Goal: Task Accomplishment & Management: Manage account settings

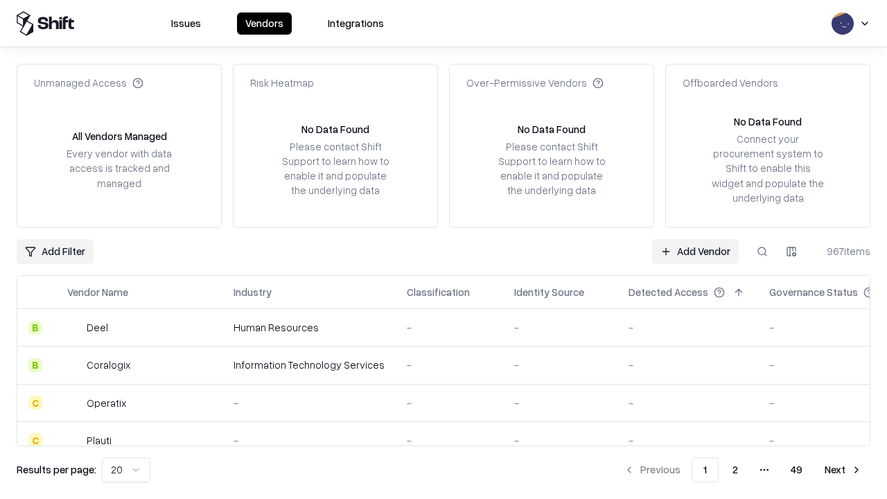
click at [695, 251] on link "Add Vendor" at bounding box center [695, 251] width 87 height 25
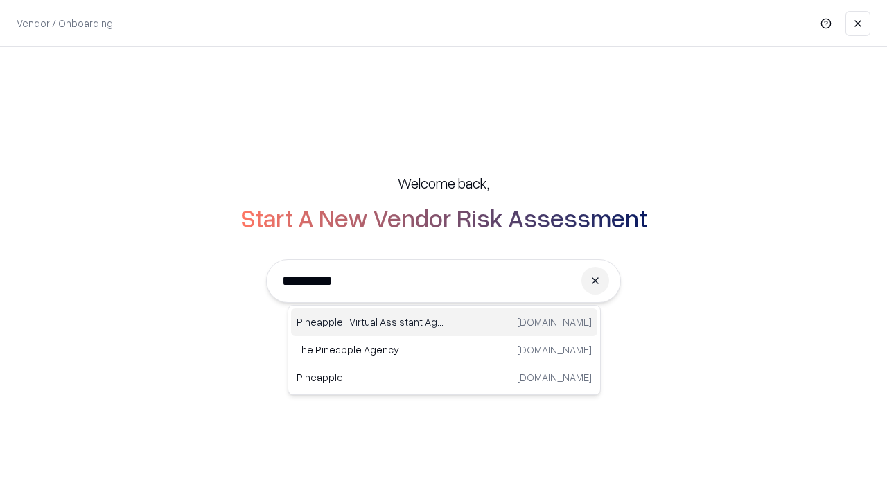
click at [444, 322] on div "Pineapple | Virtual Assistant Agency trypineapple.com" at bounding box center [444, 322] width 306 height 28
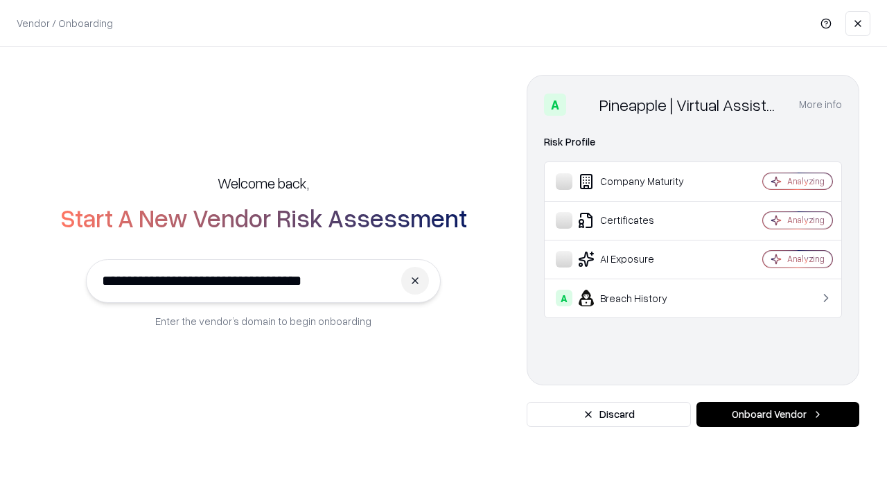
type input "**********"
click at [778, 414] on button "Onboard Vendor" at bounding box center [777, 414] width 163 height 25
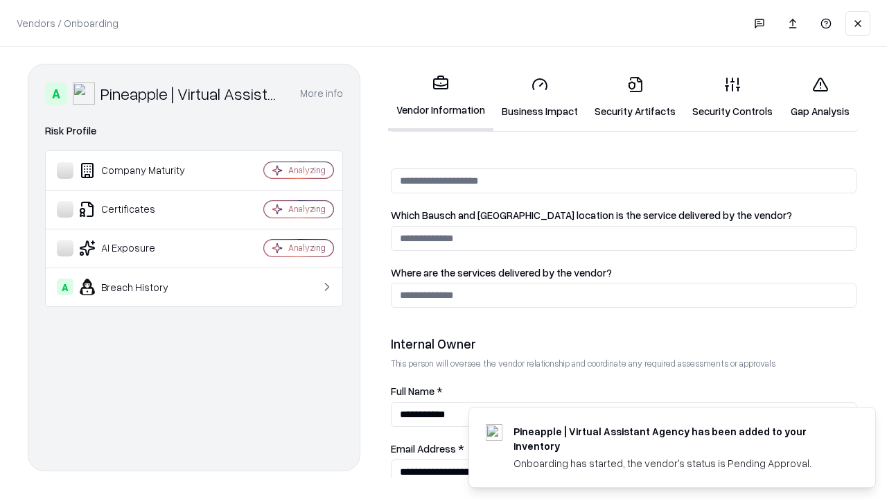
scroll to position [718, 0]
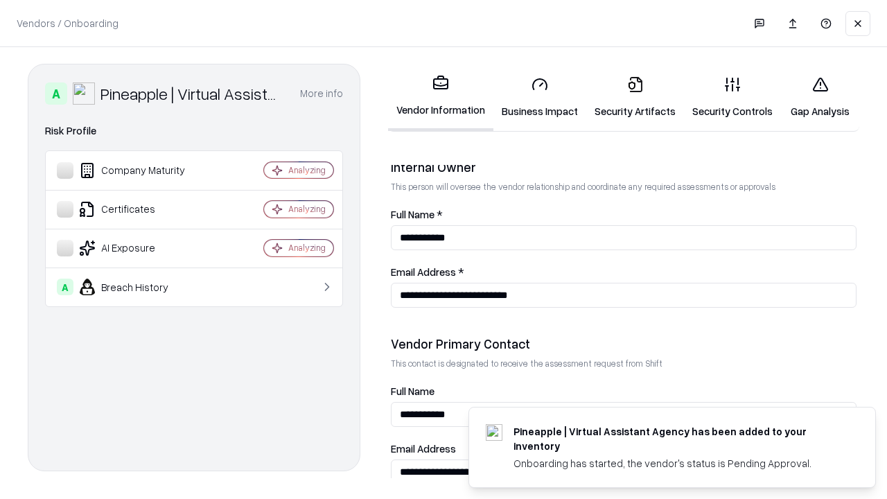
click at [540, 97] on link "Business Impact" at bounding box center [539, 97] width 93 height 64
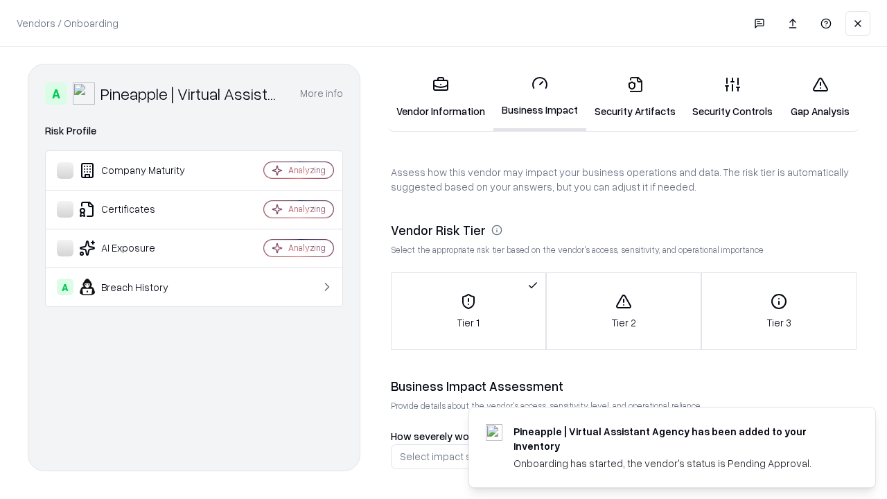
click at [635, 97] on link "Security Artifacts" at bounding box center [635, 97] width 98 height 64
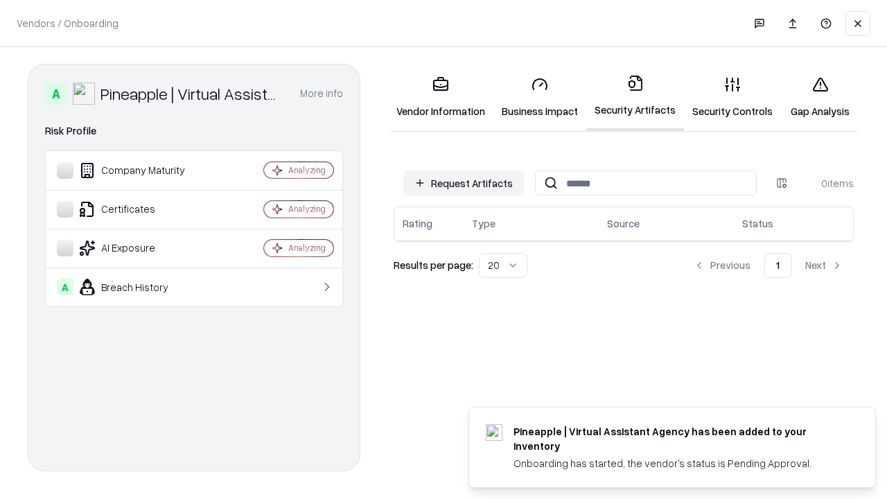
click at [464, 183] on button "Request Artifacts" at bounding box center [463, 182] width 121 height 25
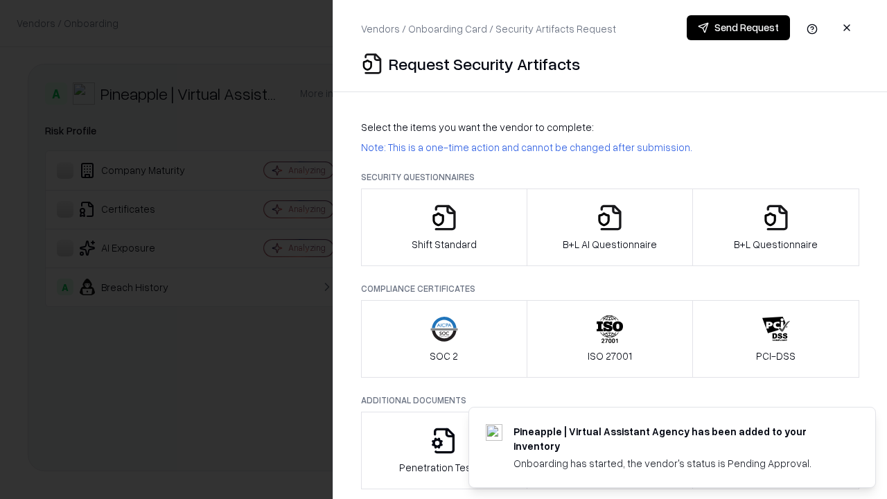
click at [444, 227] on icon "button" at bounding box center [444, 218] width 28 height 28
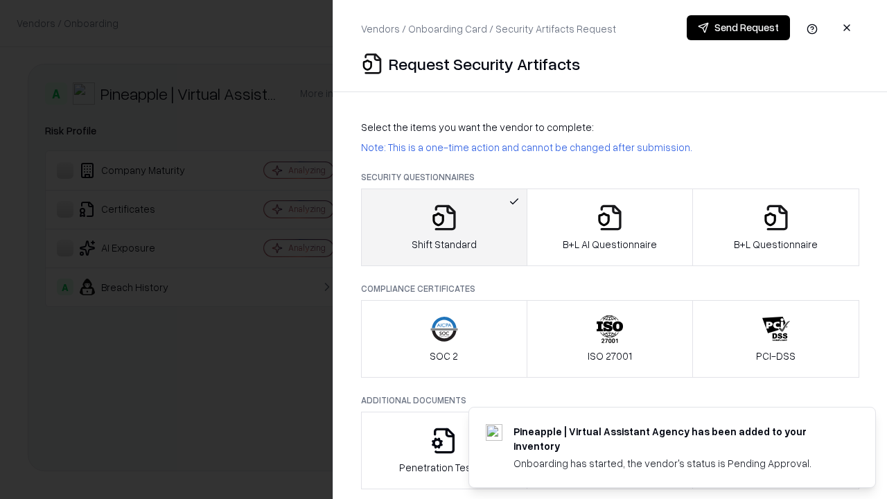
click at [738, 28] on button "Send Request" at bounding box center [738, 27] width 103 height 25
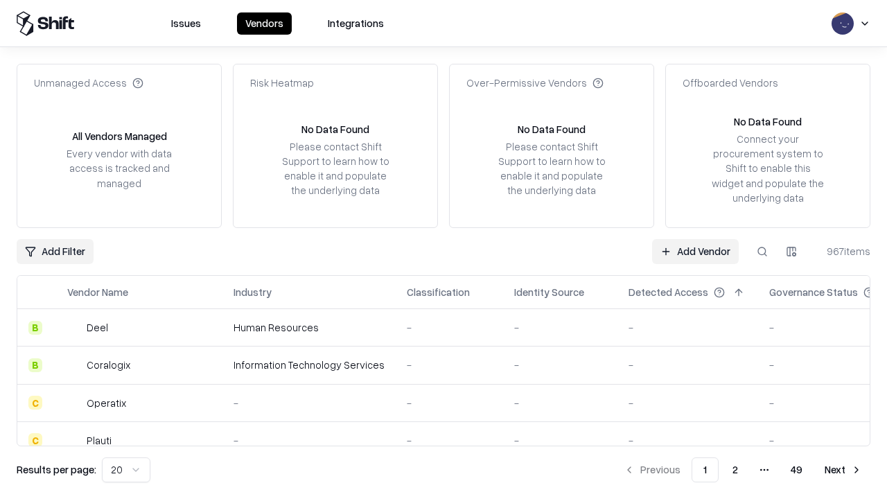
click at [762, 251] on button at bounding box center [762, 251] width 25 height 25
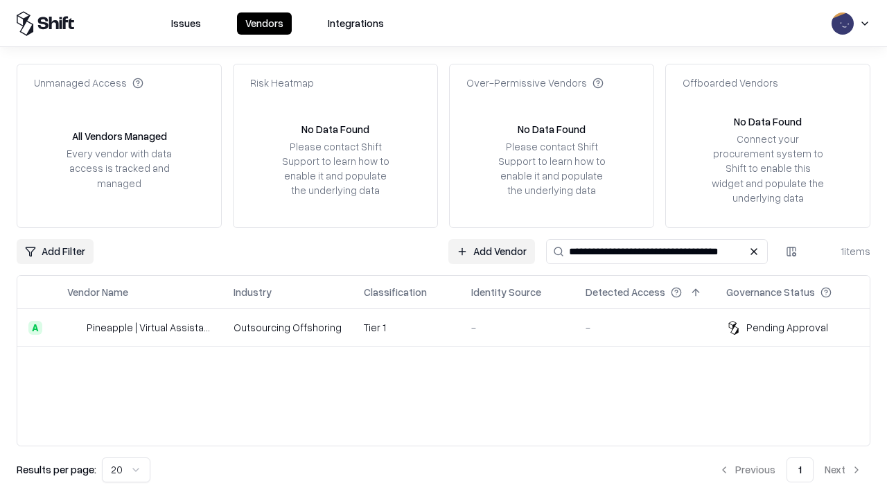
type input "**********"
click at [452, 327] on td "Tier 1" at bounding box center [406, 327] width 107 height 37
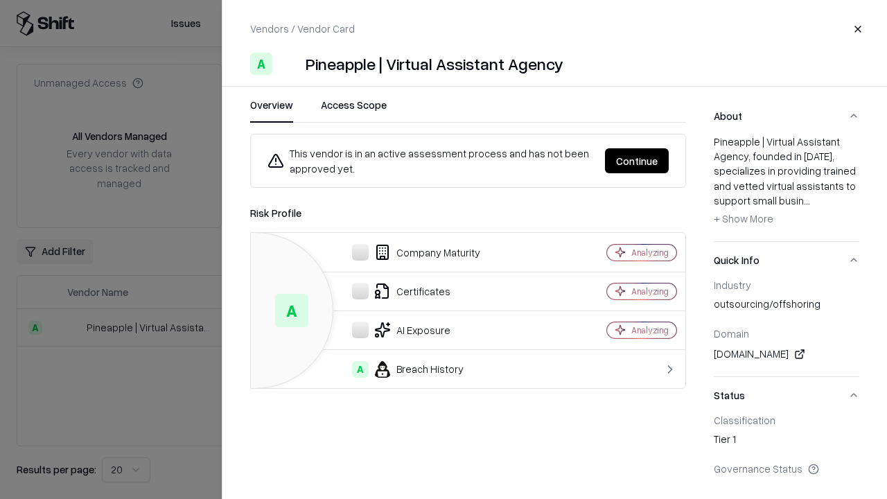
click at [637, 161] on button "Continue" at bounding box center [637, 160] width 64 height 25
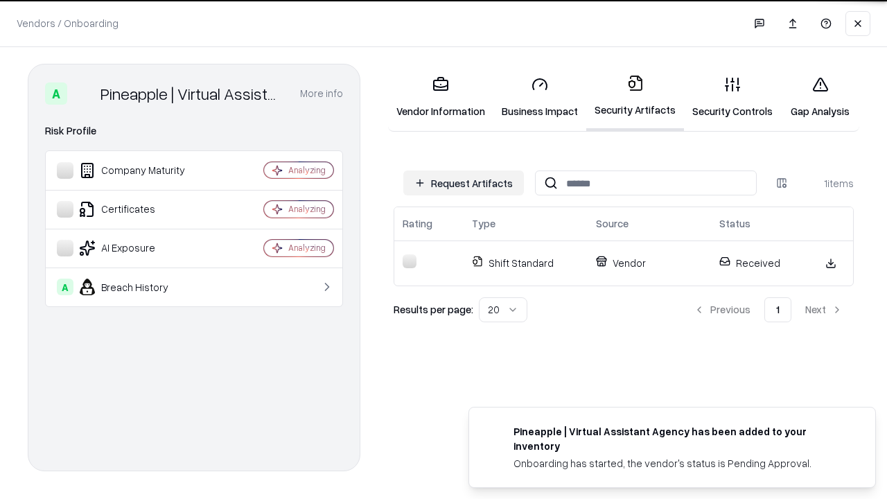
click at [820, 97] on link "Gap Analysis" at bounding box center [820, 97] width 78 height 64
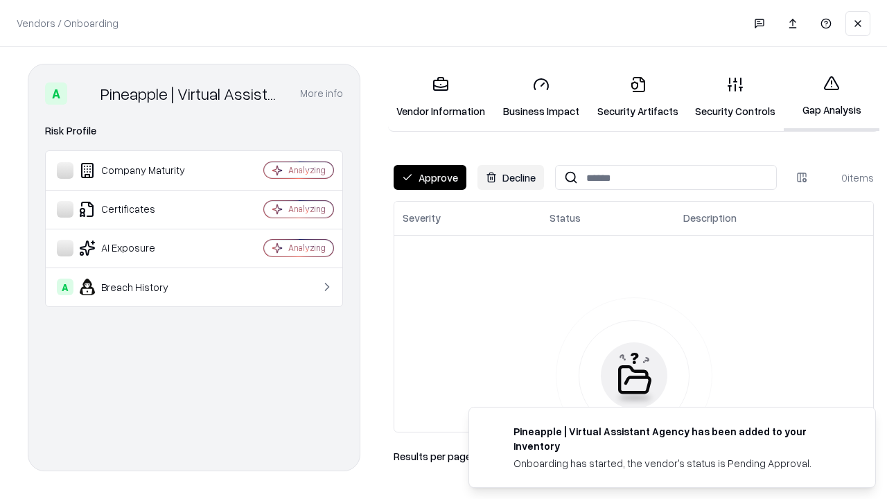
click at [430, 177] on button "Approve" at bounding box center [430, 177] width 73 height 25
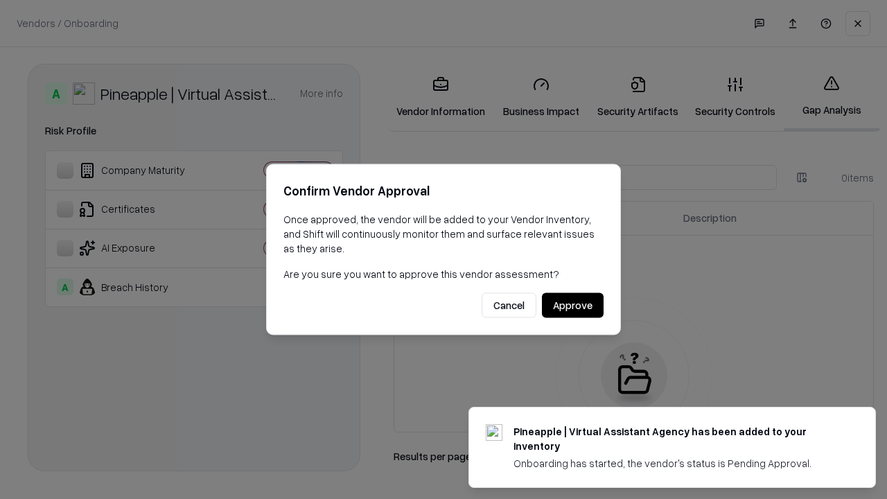
click at [572, 305] on button "Approve" at bounding box center [573, 305] width 62 height 25
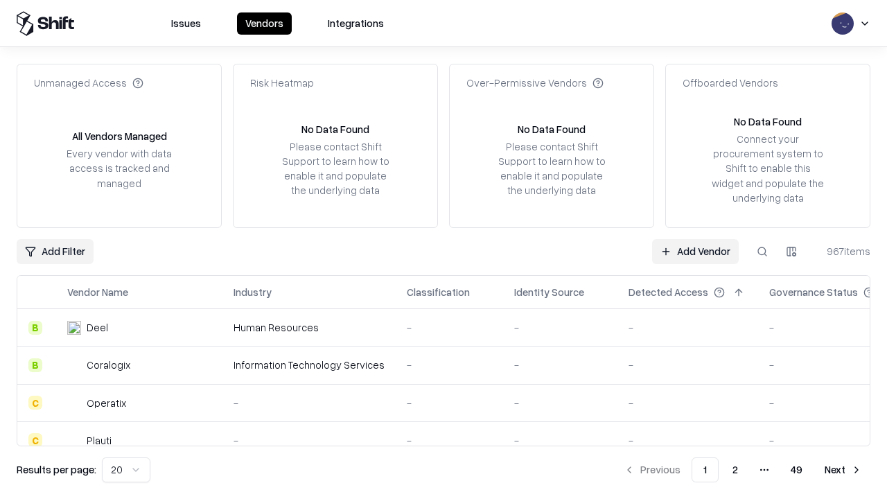
type input "**********"
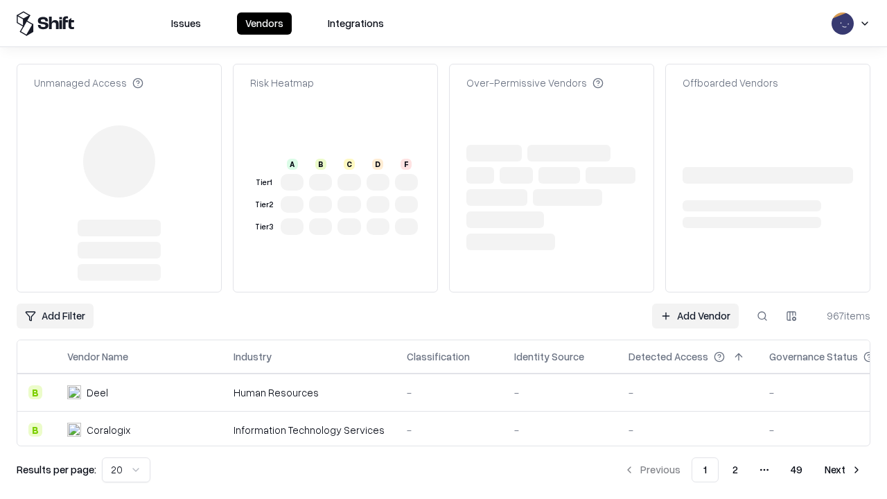
click at [695, 304] on link "Add Vendor" at bounding box center [695, 316] width 87 height 25
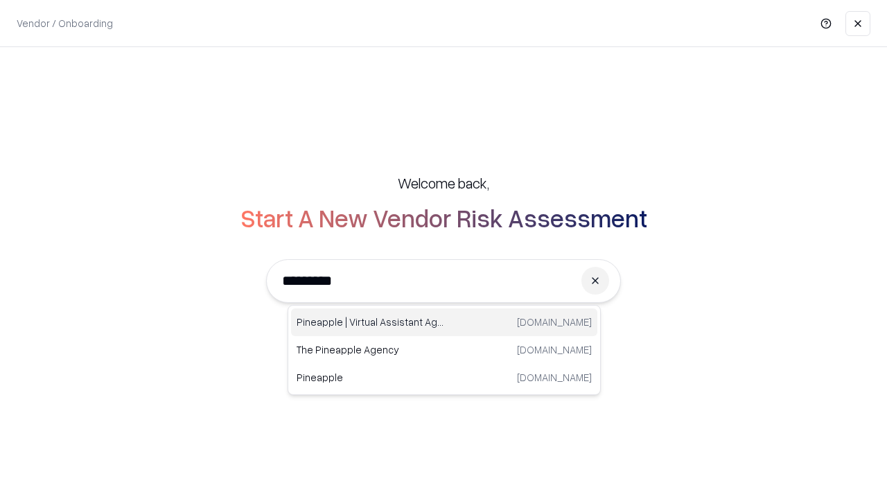
click at [444, 322] on div "Pineapple | Virtual Assistant Agency [DOMAIN_NAME]" at bounding box center [444, 322] width 306 height 28
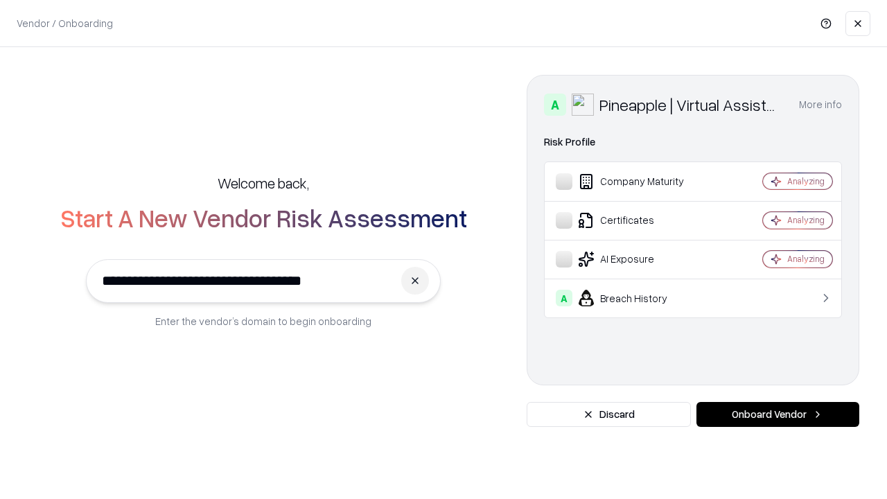
type input "**********"
click at [778, 414] on button "Onboard Vendor" at bounding box center [777, 414] width 163 height 25
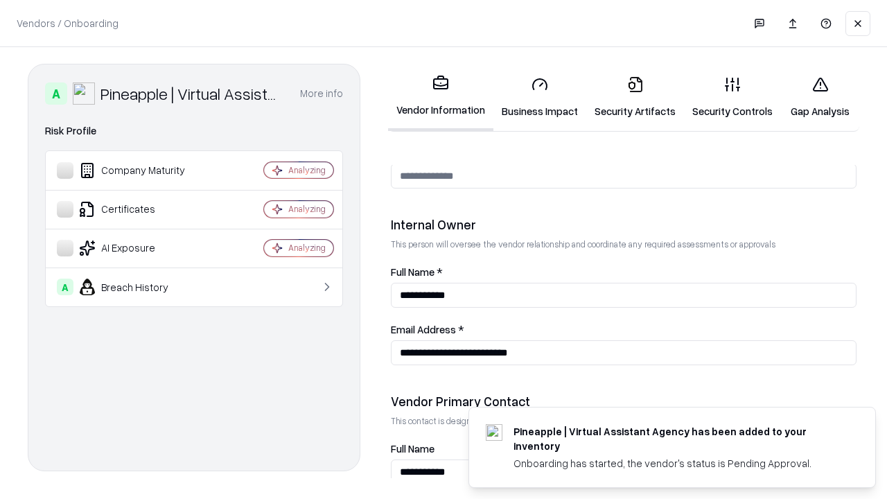
scroll to position [718, 0]
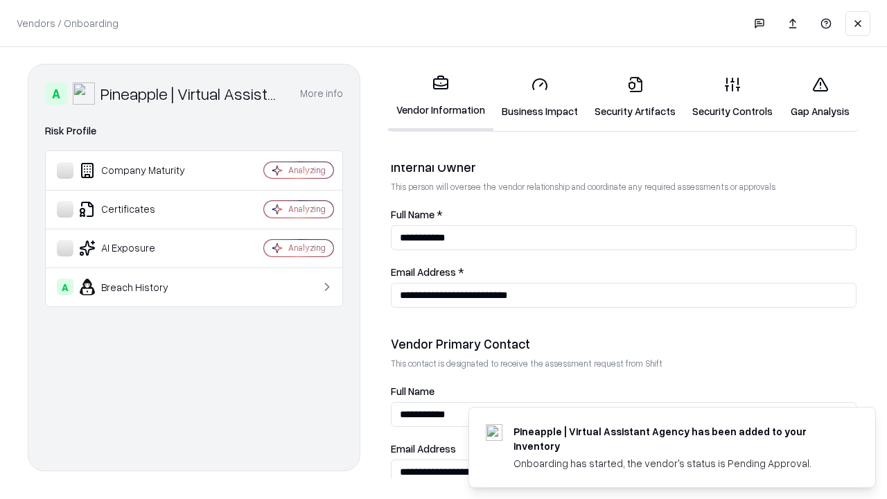
click at [820, 97] on link "Gap Analysis" at bounding box center [820, 97] width 78 height 64
